Goal: Information Seeking & Learning: Stay updated

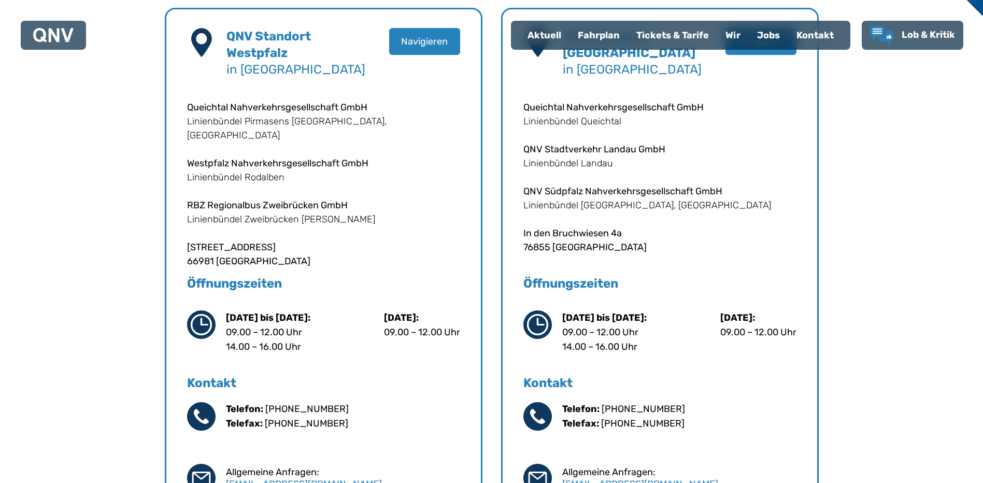
scroll to position [56, 0]
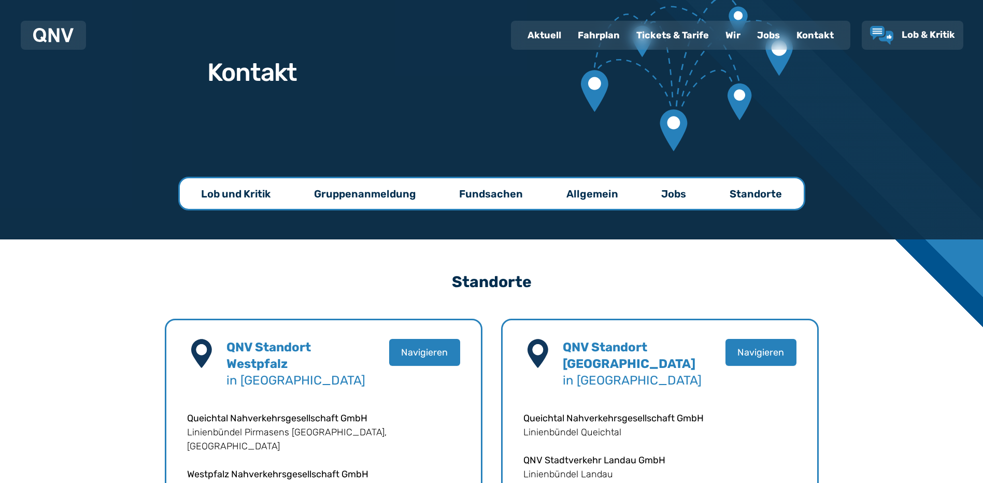
click at [603, 194] on p "Allgemein" at bounding box center [593, 194] width 52 height 15
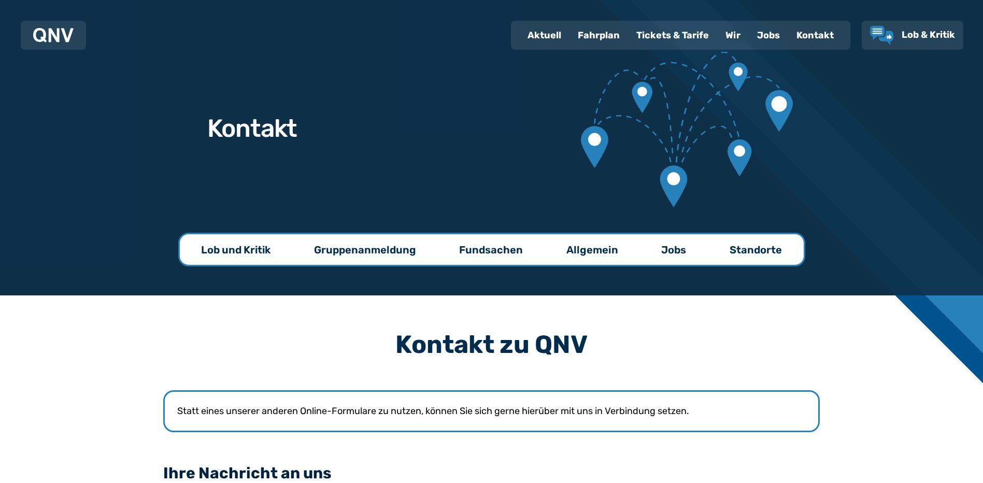
click at [600, 32] on div "Fahrplan" at bounding box center [599, 35] width 59 height 27
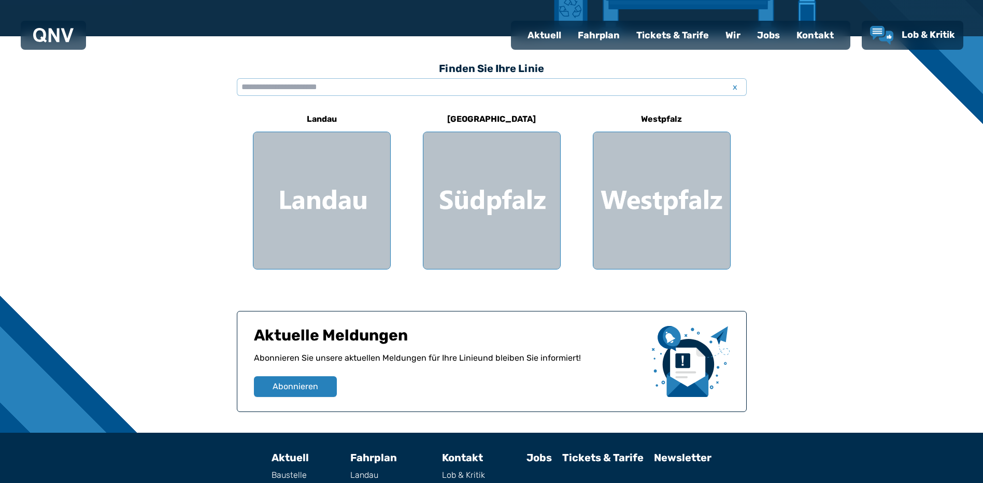
scroll to position [311, 0]
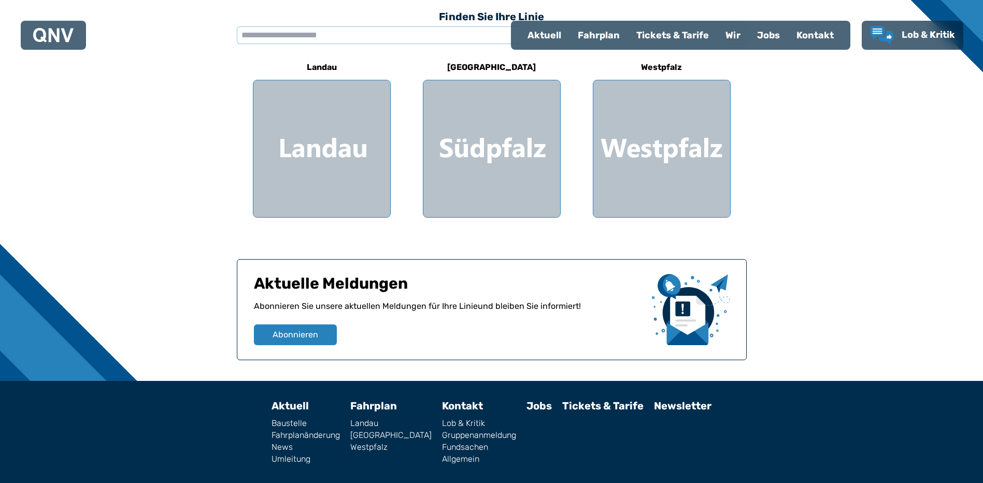
click at [375, 297] on h1 "Aktuelle Meldungen" at bounding box center [449, 287] width 390 height 26
click at [318, 421] on link "Baustelle" at bounding box center [306, 423] width 68 height 8
select select "*"
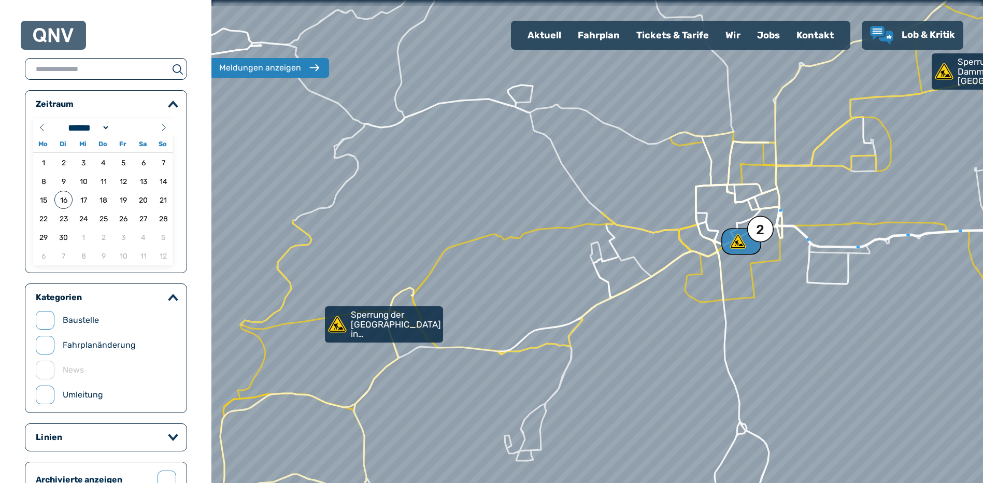
drag, startPoint x: 668, startPoint y: 391, endPoint x: 635, endPoint y: 184, distance: 210.5
click at [635, 184] on div at bounding box center [597, 242] width 926 height 580
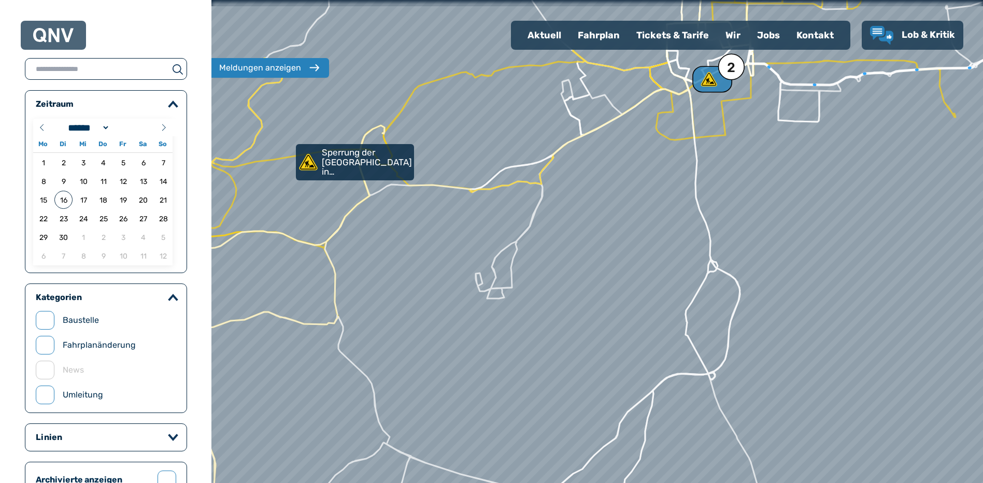
drag, startPoint x: 573, startPoint y: 359, endPoint x: 687, endPoint y: 177, distance: 215.2
click at [686, 175] on div at bounding box center [597, 242] width 926 height 580
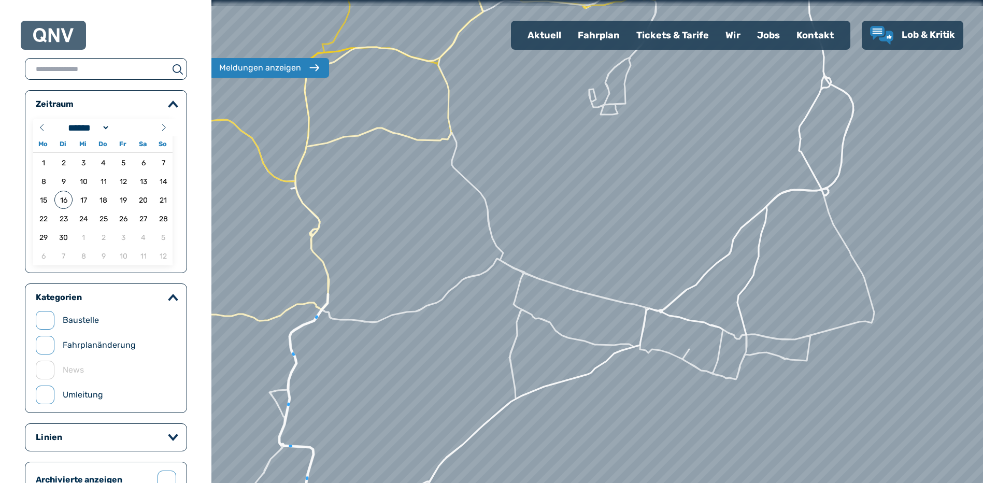
drag, startPoint x: 772, startPoint y: 397, endPoint x: 802, endPoint y: 274, distance: 126.4
click at [803, 273] on div at bounding box center [597, 242] width 926 height 580
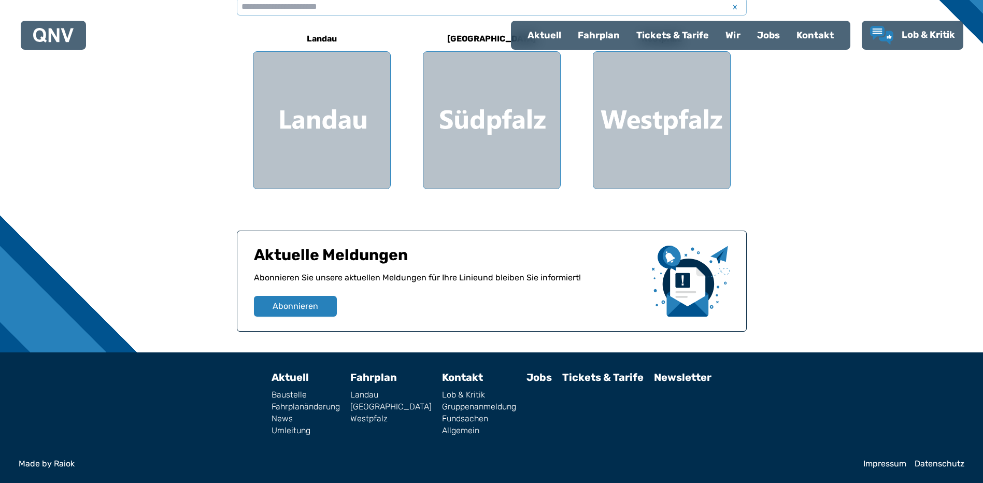
scroll to position [132, 0]
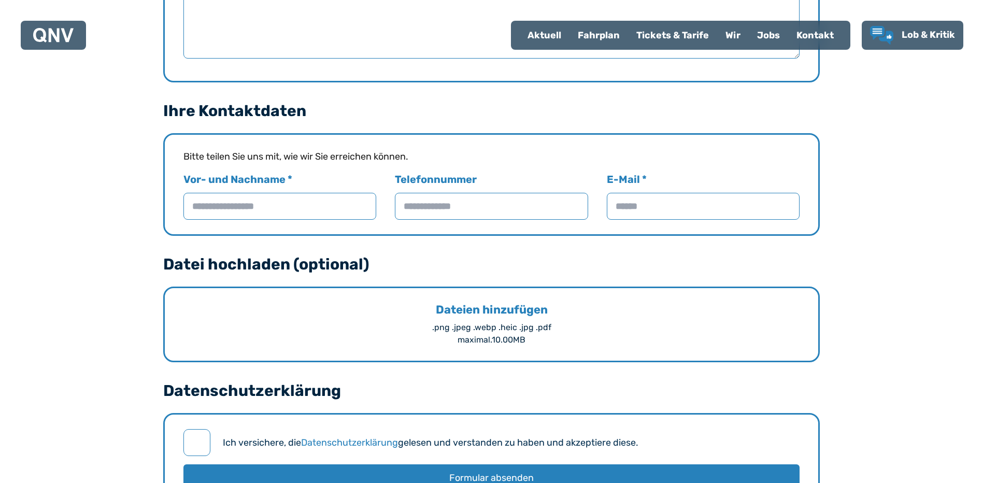
scroll to position [467, 0]
